Goal: Find specific page/section: Find specific page/section

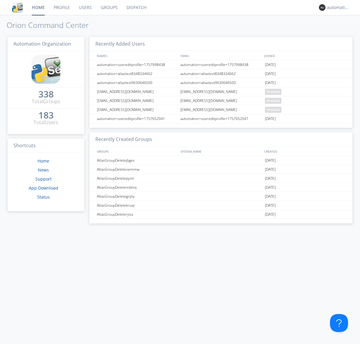
click at [136, 7] on link "Dispatch" at bounding box center [136, 7] width 29 height 15
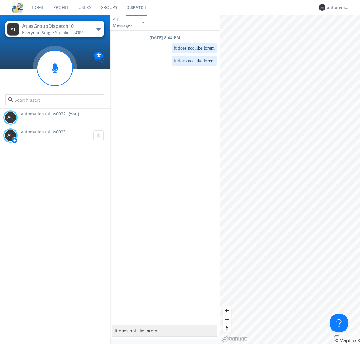
type textarea "it does not like lorem"
click at [336, 7] on div "automation+atlas0022" at bounding box center [338, 7] width 22 height 6
